Goal: Task Accomplishment & Management: Complete application form

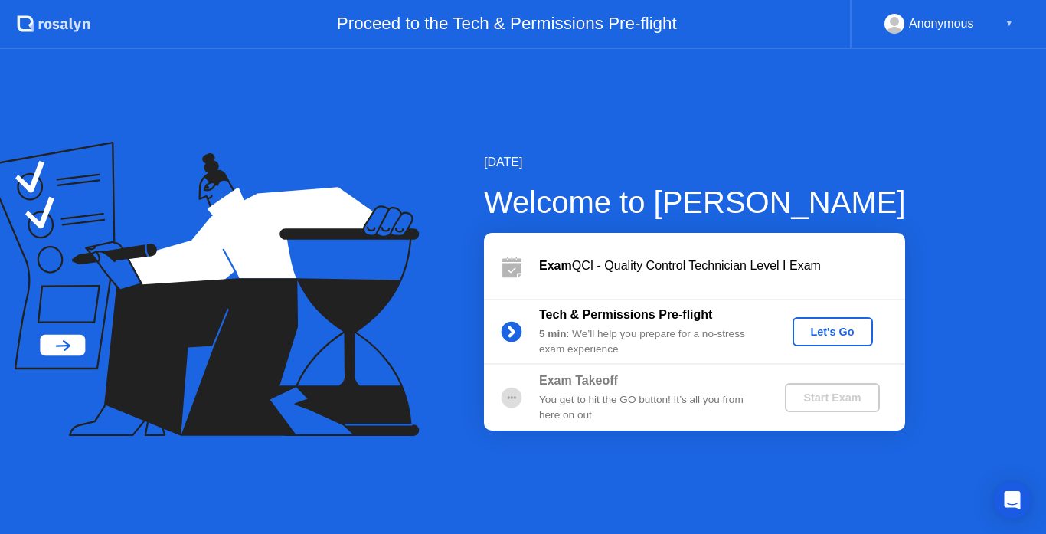
click at [814, 336] on div "Let's Go" at bounding box center [833, 331] width 68 height 12
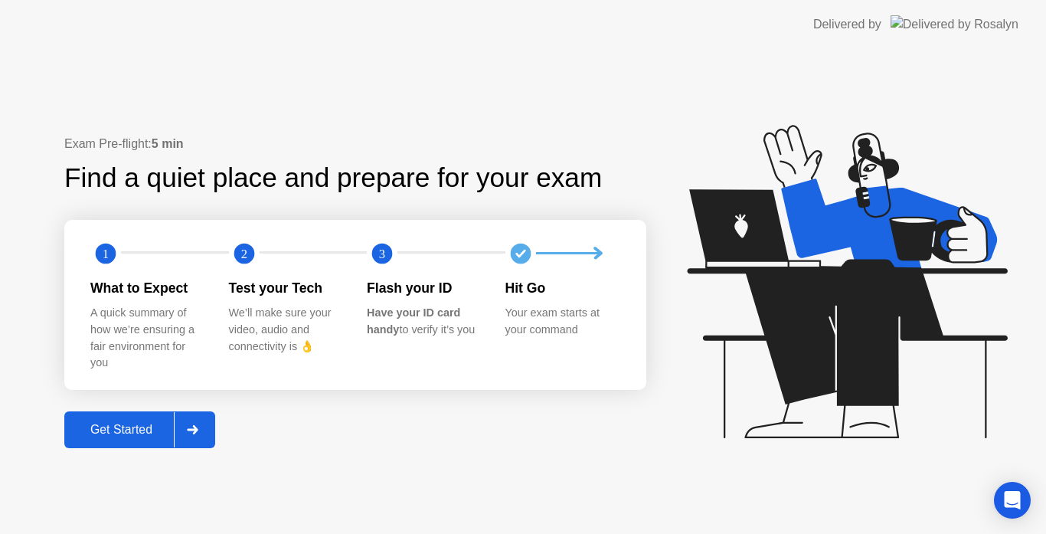
click at [132, 427] on div "Get Started" at bounding box center [121, 430] width 105 height 14
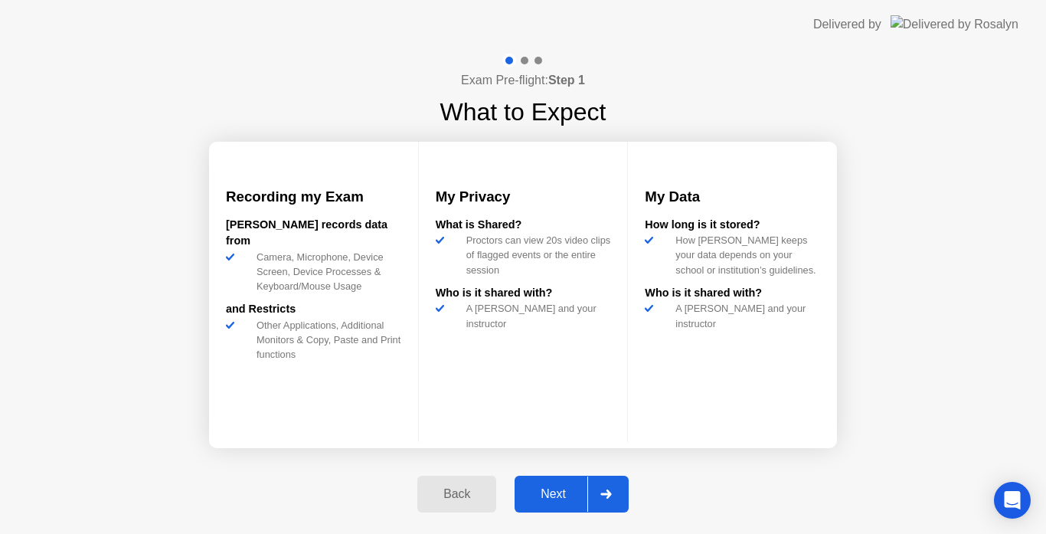
click at [557, 492] on div "Next" at bounding box center [553, 494] width 68 height 14
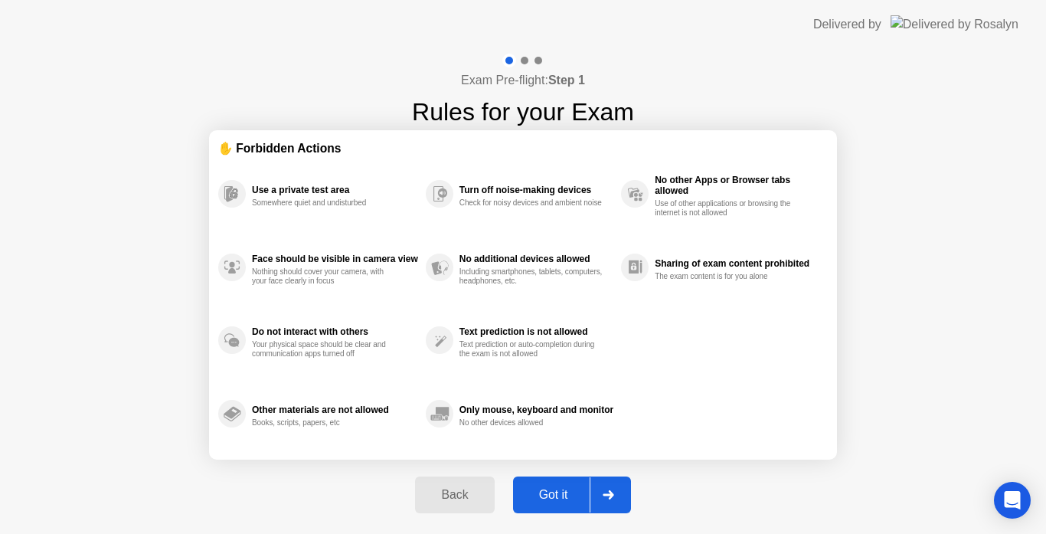
click at [557, 492] on div "Got it" at bounding box center [554, 495] width 72 height 14
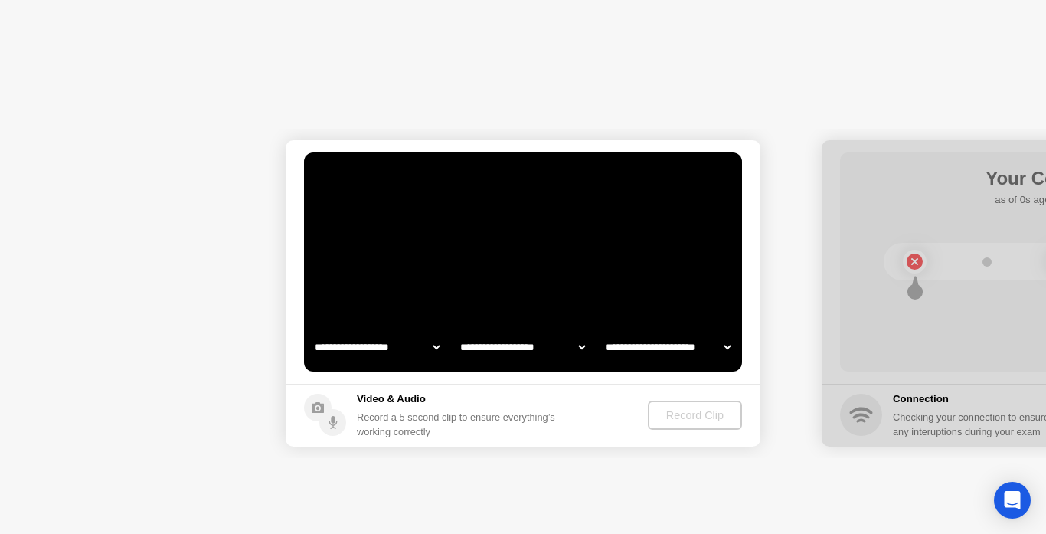
select select "**********"
select select "*******"
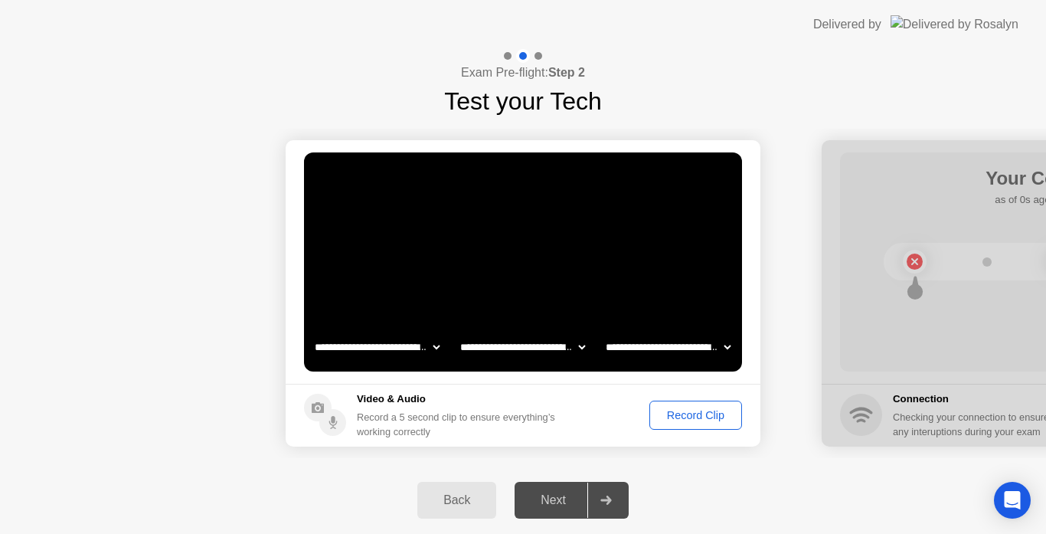
click at [673, 415] on div "Record Clip" at bounding box center [696, 415] width 82 height 12
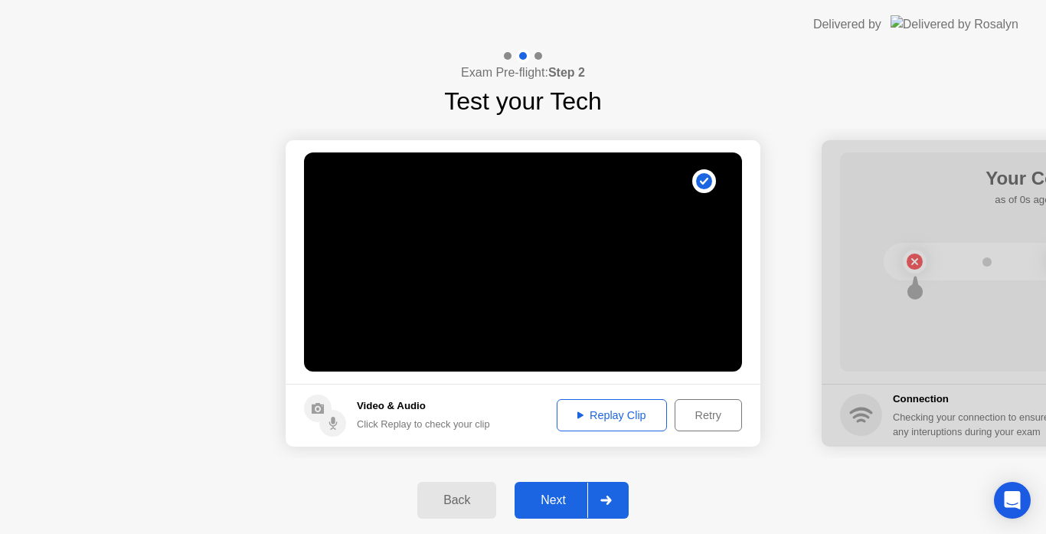
click at [680, 412] on div "Retry" at bounding box center [708, 415] width 57 height 12
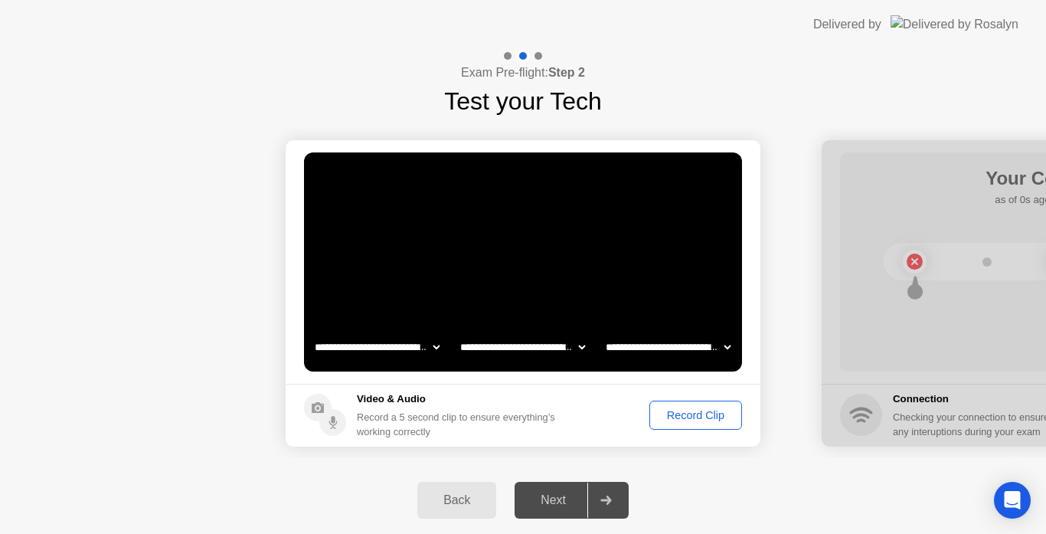
click at [679, 412] on div "Record Clip" at bounding box center [696, 415] width 82 height 12
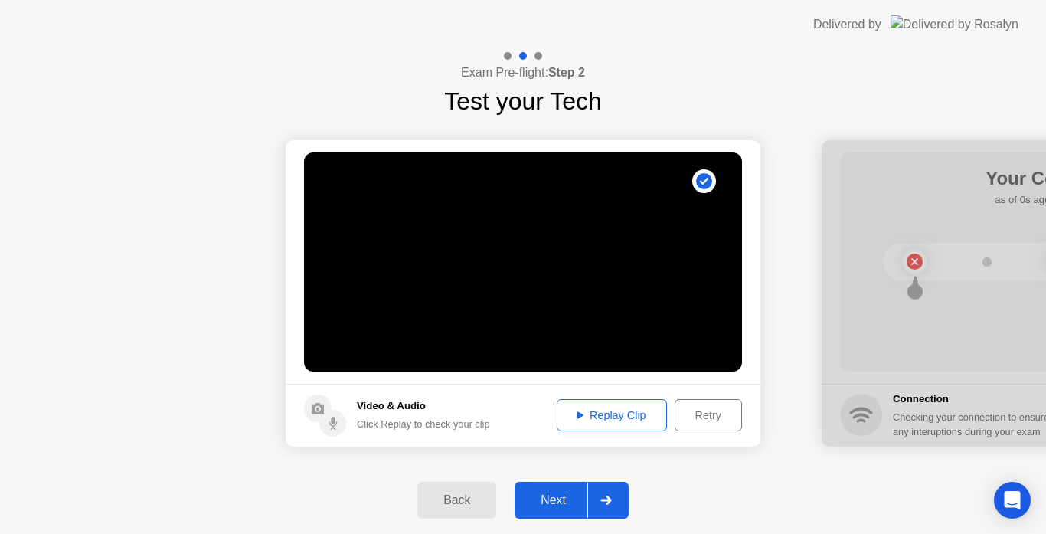
click at [565, 493] on div "Next" at bounding box center [553, 500] width 68 height 14
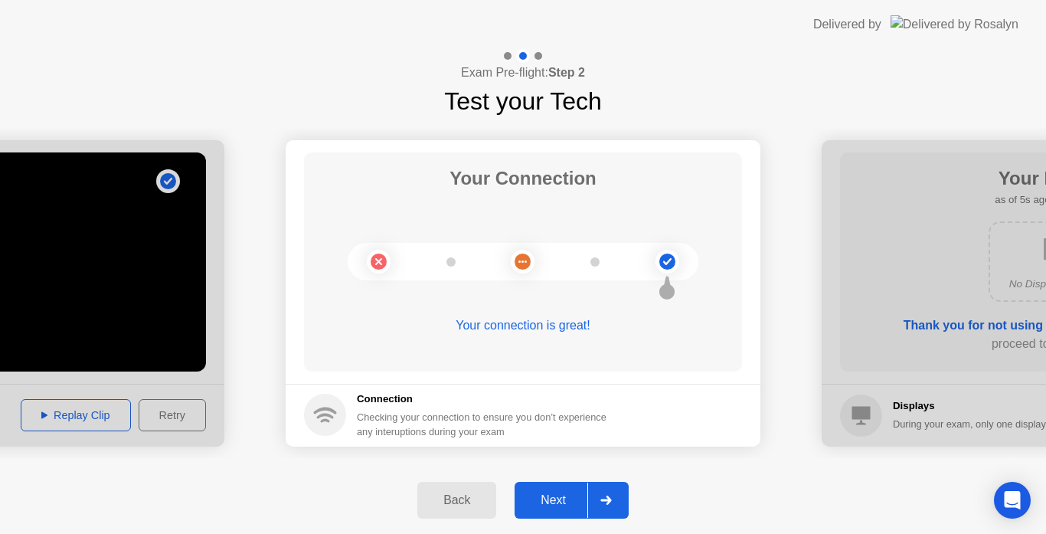
click at [541, 482] on button "Next" at bounding box center [572, 500] width 114 height 37
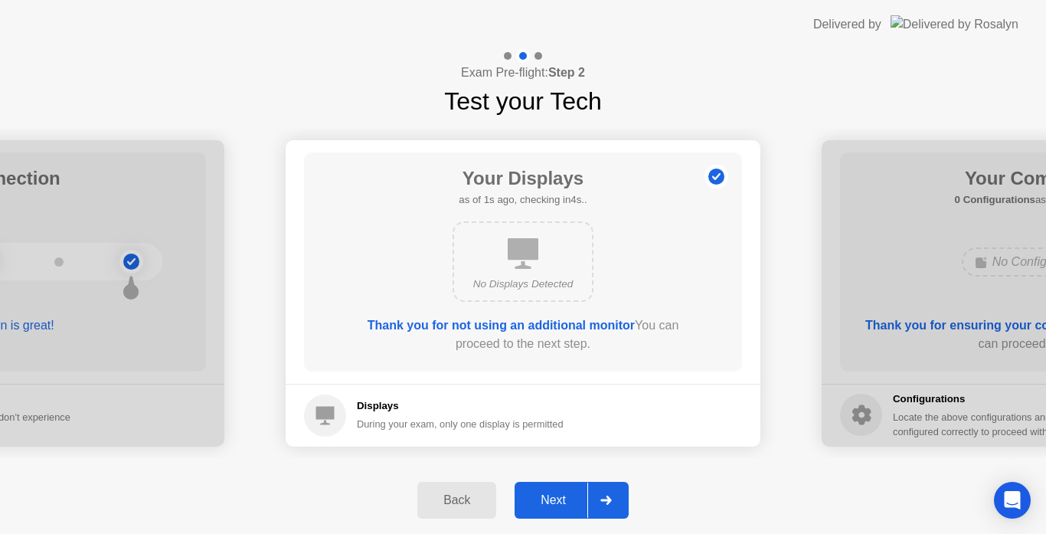
click at [564, 480] on div "Back Next" at bounding box center [523, 499] width 1046 height 67
click at [562, 488] on button "Next" at bounding box center [572, 500] width 114 height 37
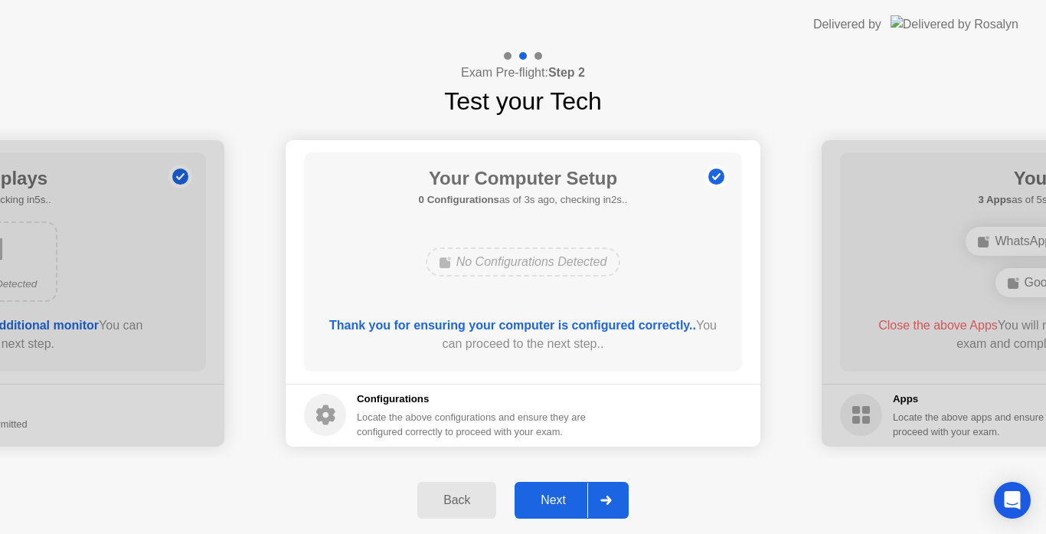
click at [554, 493] on div "Next" at bounding box center [553, 500] width 68 height 14
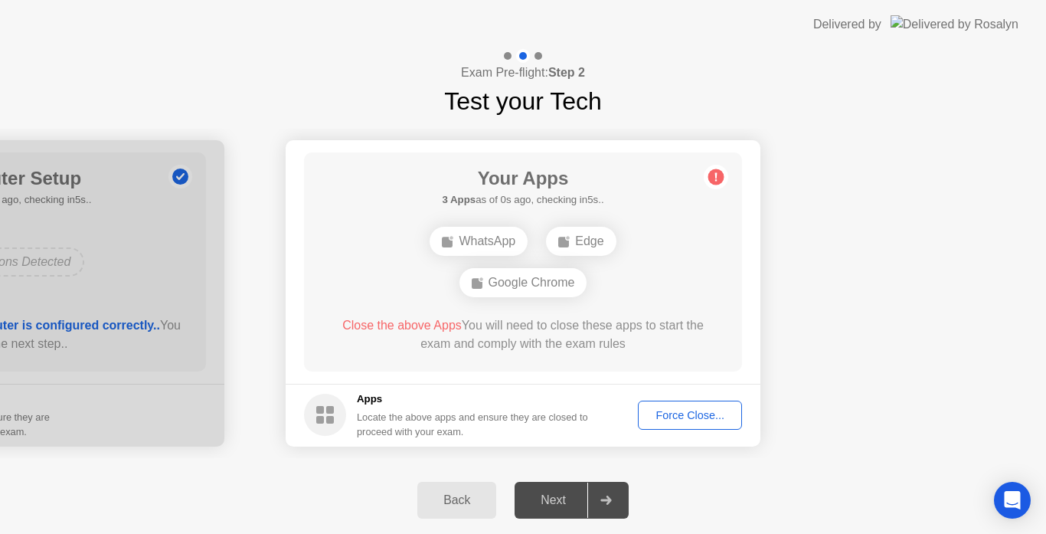
click at [687, 415] on div "Force Close..." at bounding box center [689, 415] width 93 height 12
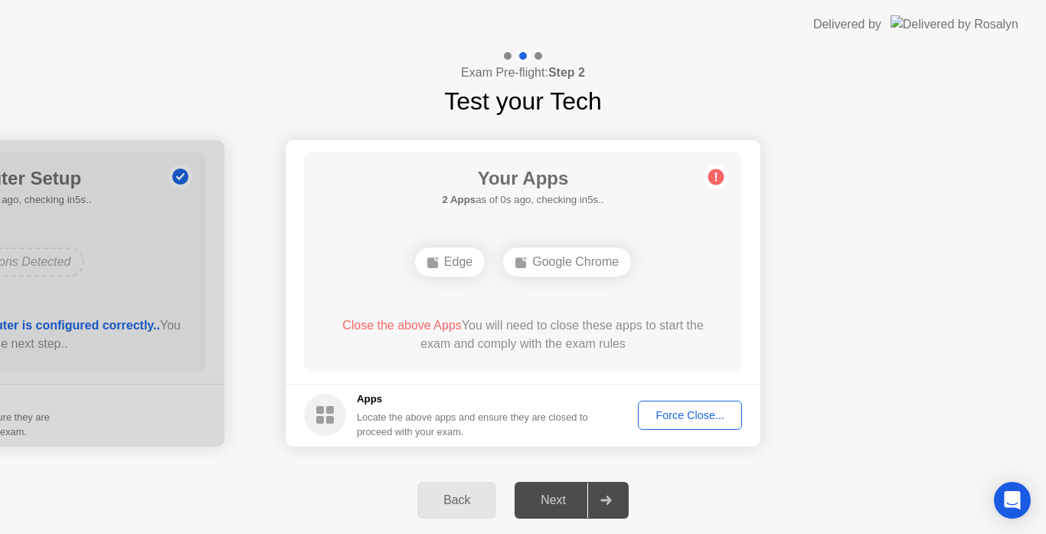
click at [688, 418] on div "Force Close..." at bounding box center [689, 415] width 93 height 12
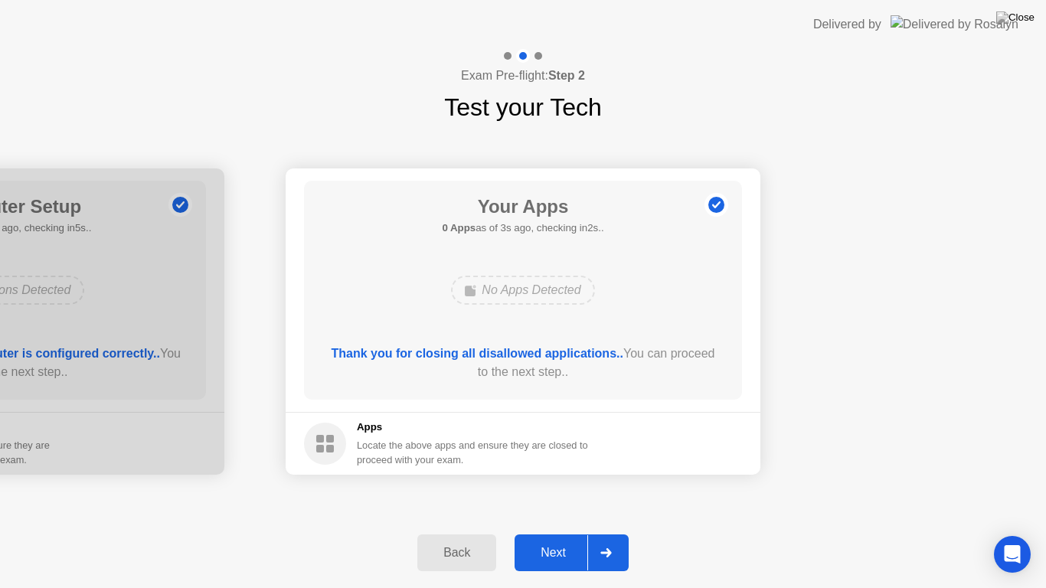
click at [548, 533] on div "Next" at bounding box center [553, 553] width 68 height 14
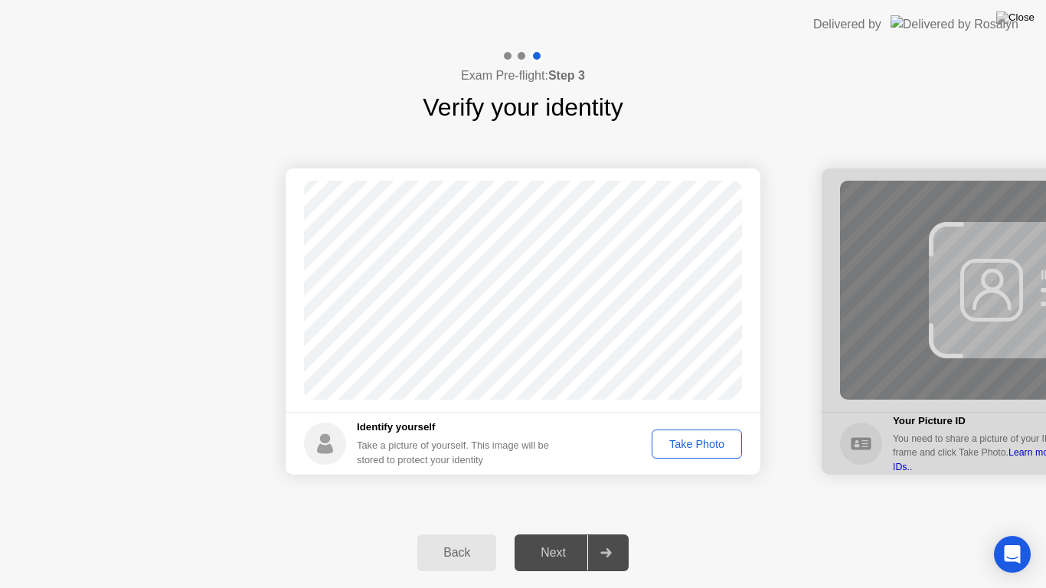
click at [678, 446] on div "Take Photo" at bounding box center [697, 444] width 80 height 12
click at [541, 533] on div "Next" at bounding box center [553, 553] width 68 height 14
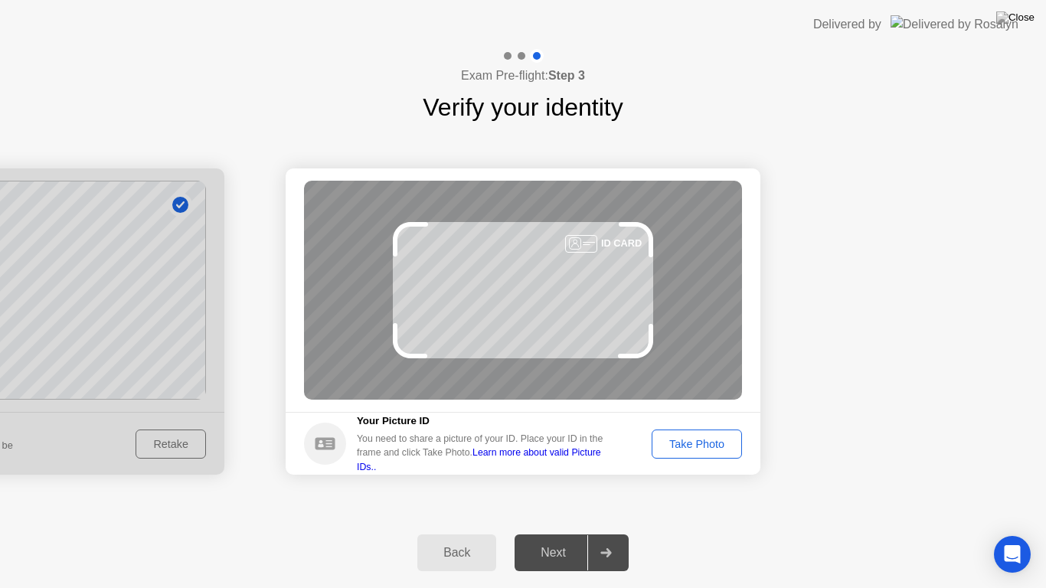
click at [668, 448] on div "Take Photo" at bounding box center [697, 444] width 80 height 12
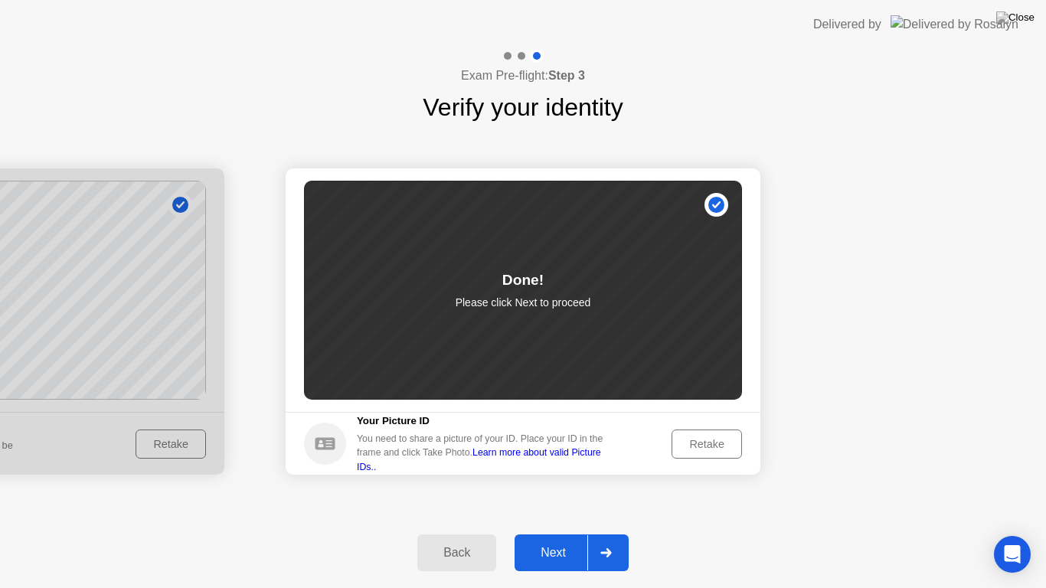
click at [542, 533] on div "Next" at bounding box center [553, 553] width 68 height 14
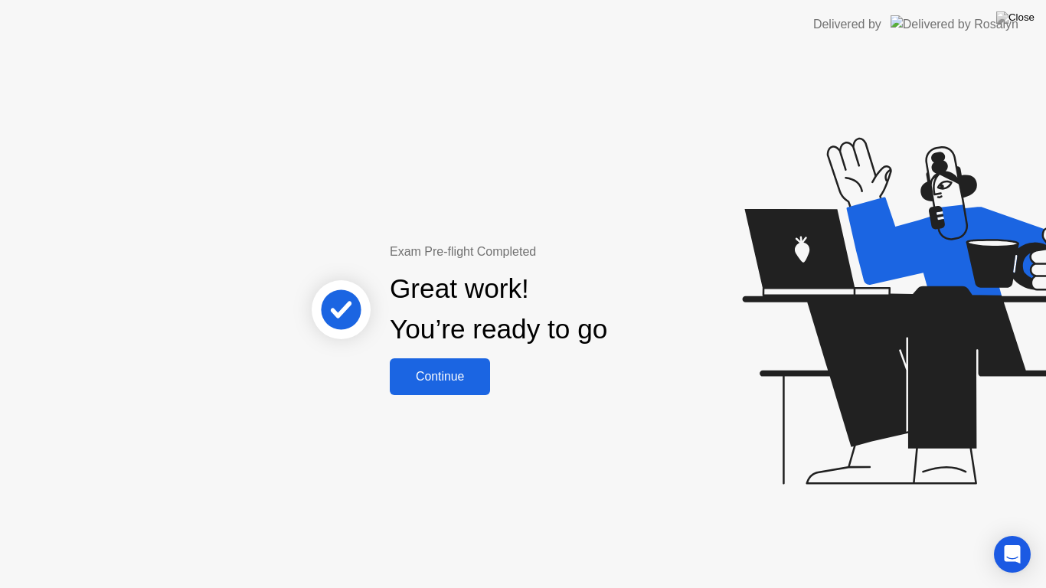
click at [450, 378] on div "Continue" at bounding box center [439, 377] width 91 height 14
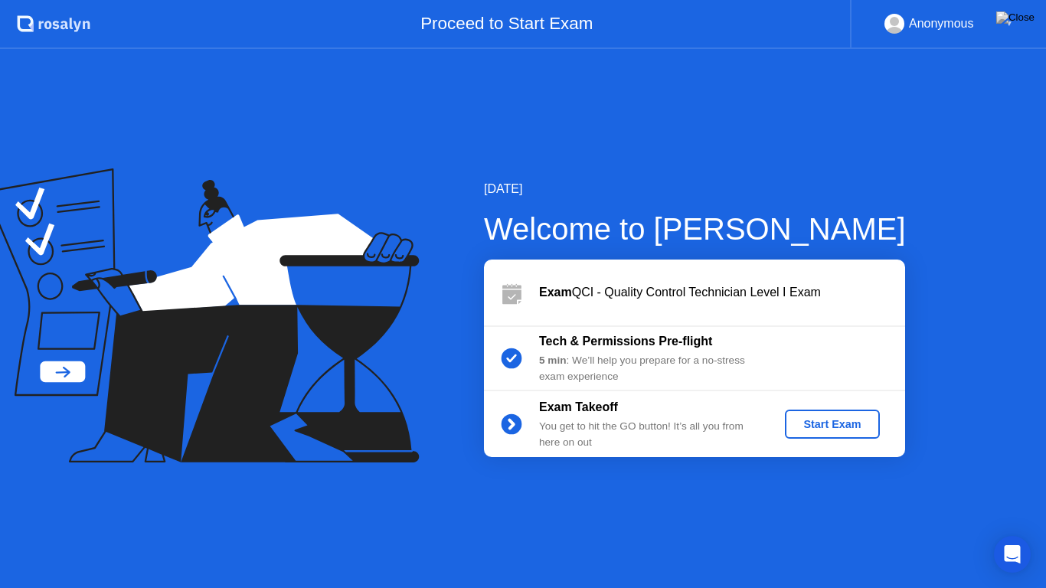
click at [835, 436] on button "Start Exam" at bounding box center [832, 424] width 94 height 29
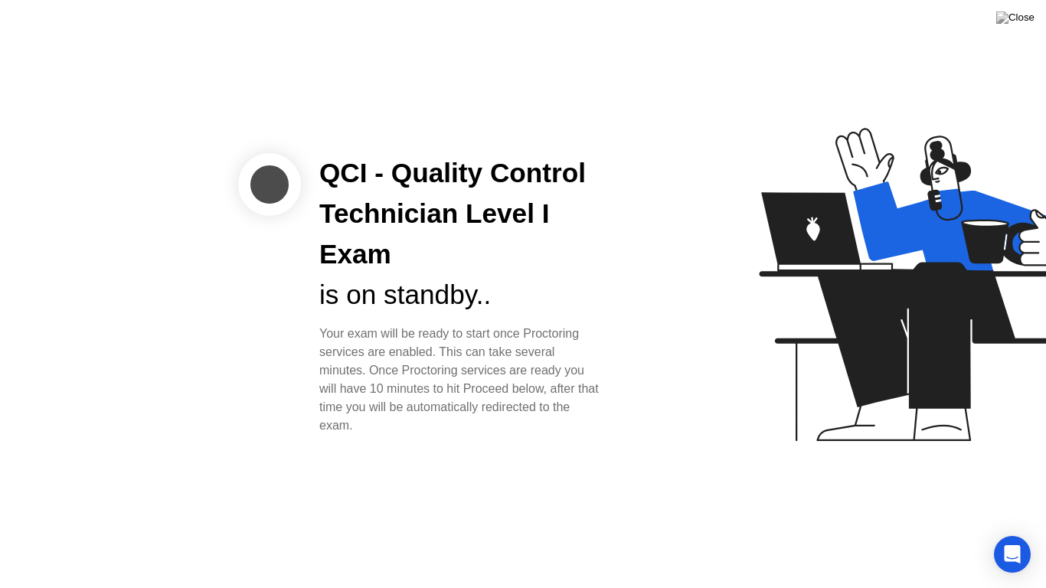
click at [469, 337] on div "Your exam will be ready to start once Proctoring services are enabled. This can…" at bounding box center [460, 380] width 283 height 110
click at [412, 250] on div "QCI - Quality Control Technician Level I Exam" at bounding box center [460, 213] width 283 height 121
click at [288, 194] on div at bounding box center [269, 184] width 63 height 63
click at [485, 240] on div "QCI - Quality Control Technician Level I Exam" at bounding box center [460, 213] width 283 height 121
click at [286, 191] on div at bounding box center [269, 184] width 63 height 63
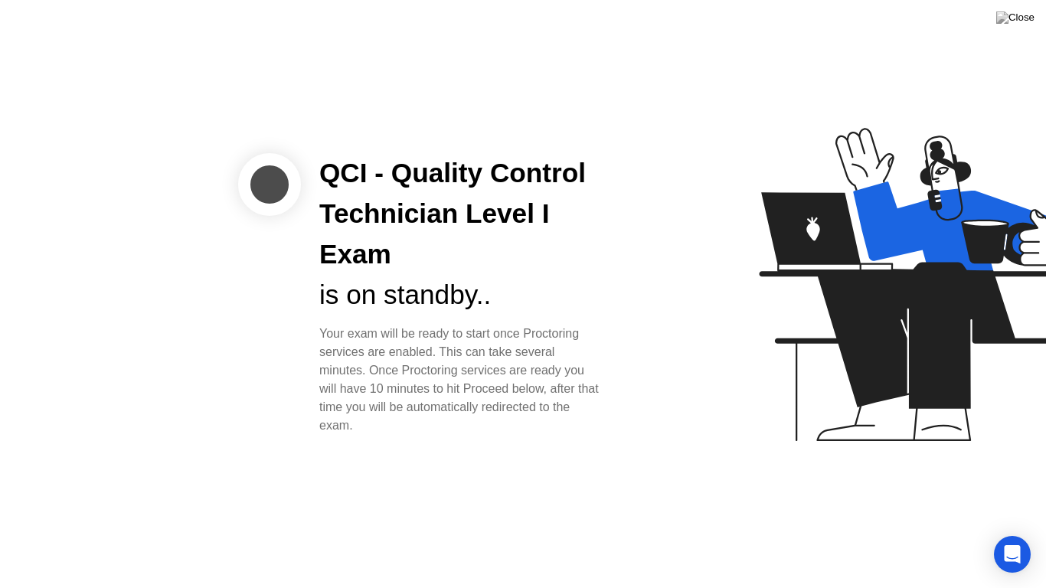
click at [498, 198] on div "QCI - Quality Control Technician Level I Exam" at bounding box center [460, 213] width 283 height 121
click at [476, 315] on div "is on standby.." at bounding box center [460, 295] width 283 height 41
click at [298, 100] on div "QCI - Quality Control Technician Level I Exam is on standby.. Your exam will be…" at bounding box center [523, 294] width 1046 height 588
click at [310, 212] on div "QCI - Quality Control Technician Level I Exam is on standby.. Your exam will be…" at bounding box center [461, 293] width 320 height 281
click at [295, 194] on div at bounding box center [269, 184] width 63 height 63
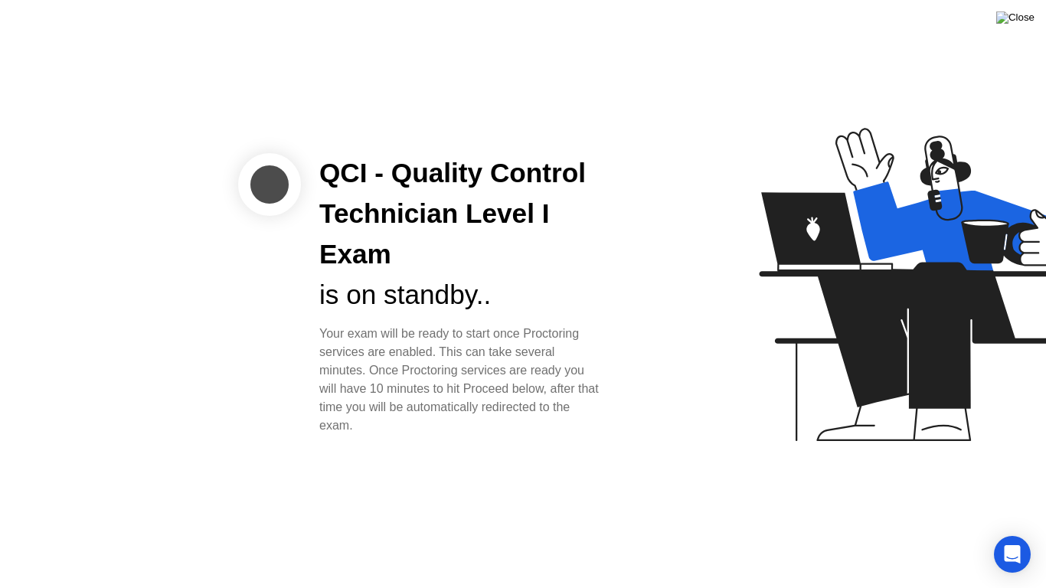
click at [1029, 19] on img at bounding box center [1015, 17] width 38 height 12
click at [422, 230] on div "QCI - Quality Control Technician Level I Exam" at bounding box center [460, 213] width 283 height 121
click at [1035, 21] on button at bounding box center [1015, 18] width 46 height 20
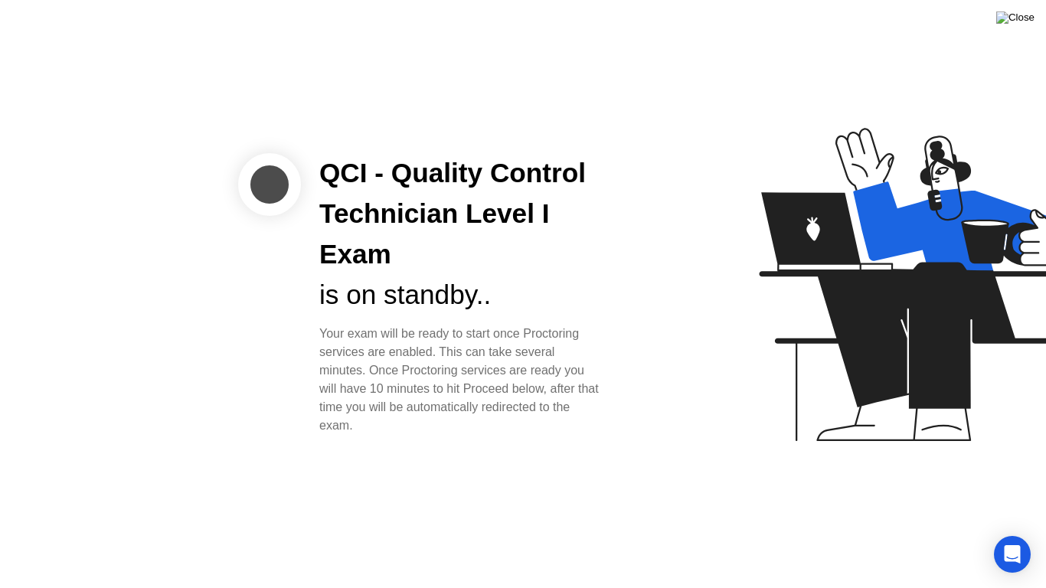
click at [1022, 14] on img at bounding box center [1015, 17] width 38 height 12
click at [564, 291] on div "is on standby.." at bounding box center [460, 295] width 283 height 41
click at [1028, 22] on img at bounding box center [1015, 17] width 38 height 12
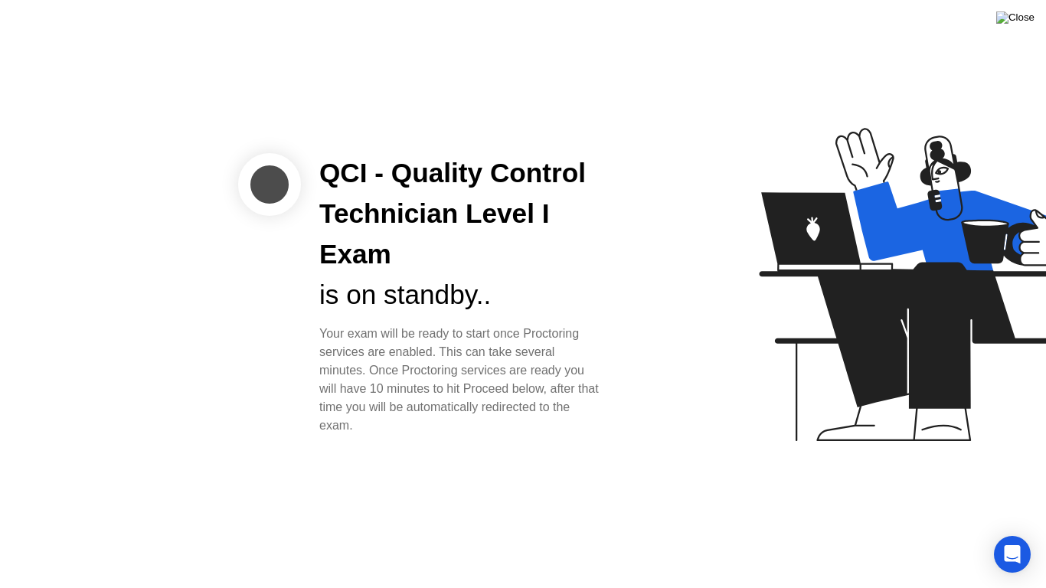
click at [1028, 23] on img at bounding box center [1015, 17] width 38 height 12
click at [1015, 17] on button at bounding box center [1015, 18] width 46 height 20
